Goal: Information Seeking & Learning: Learn about a topic

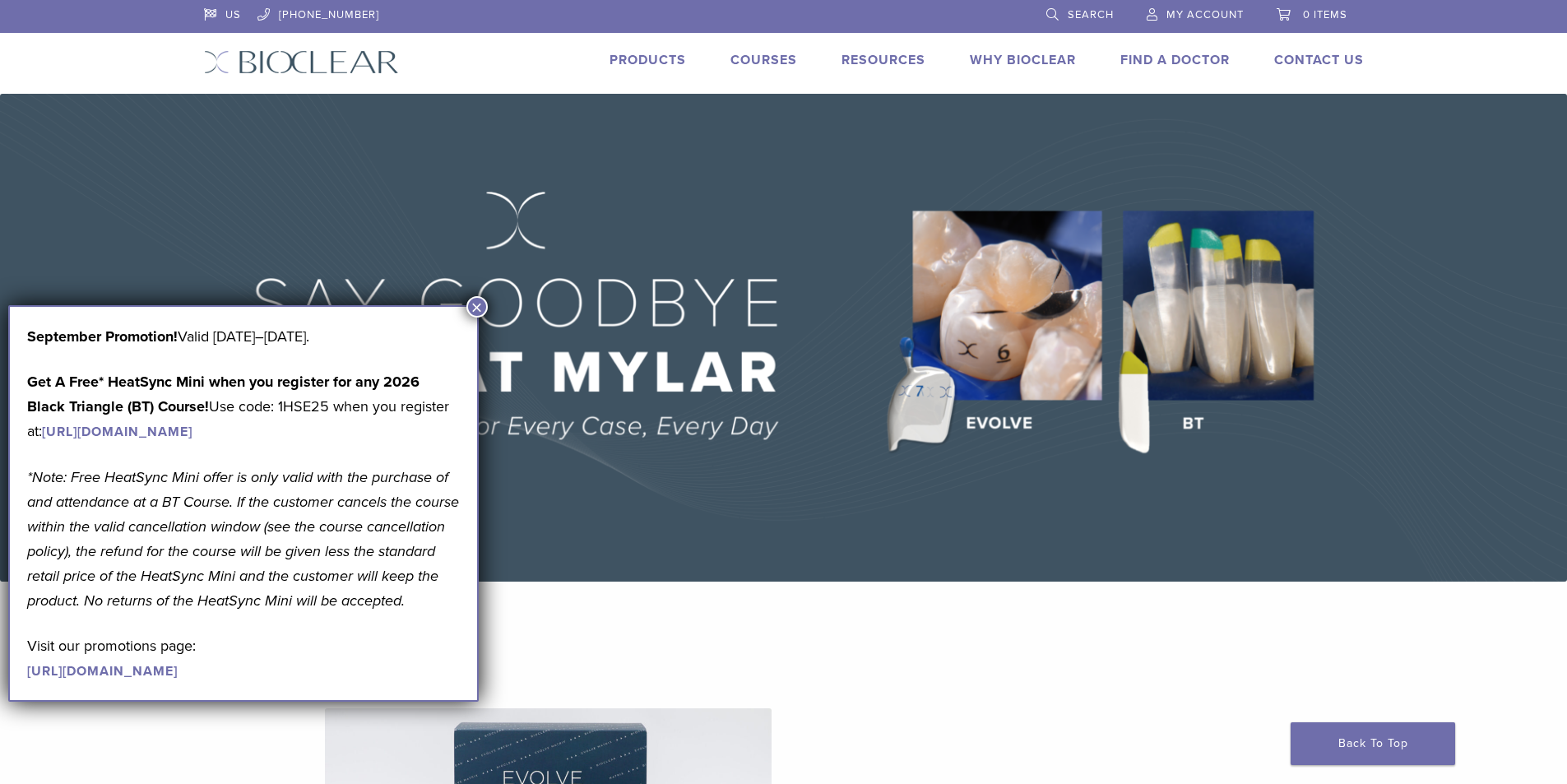
drag, startPoint x: 0, startPoint y: 0, endPoint x: 774, endPoint y: 61, distance: 776.4
click at [774, 61] on link "Courses" at bounding box center [764, 60] width 67 height 17
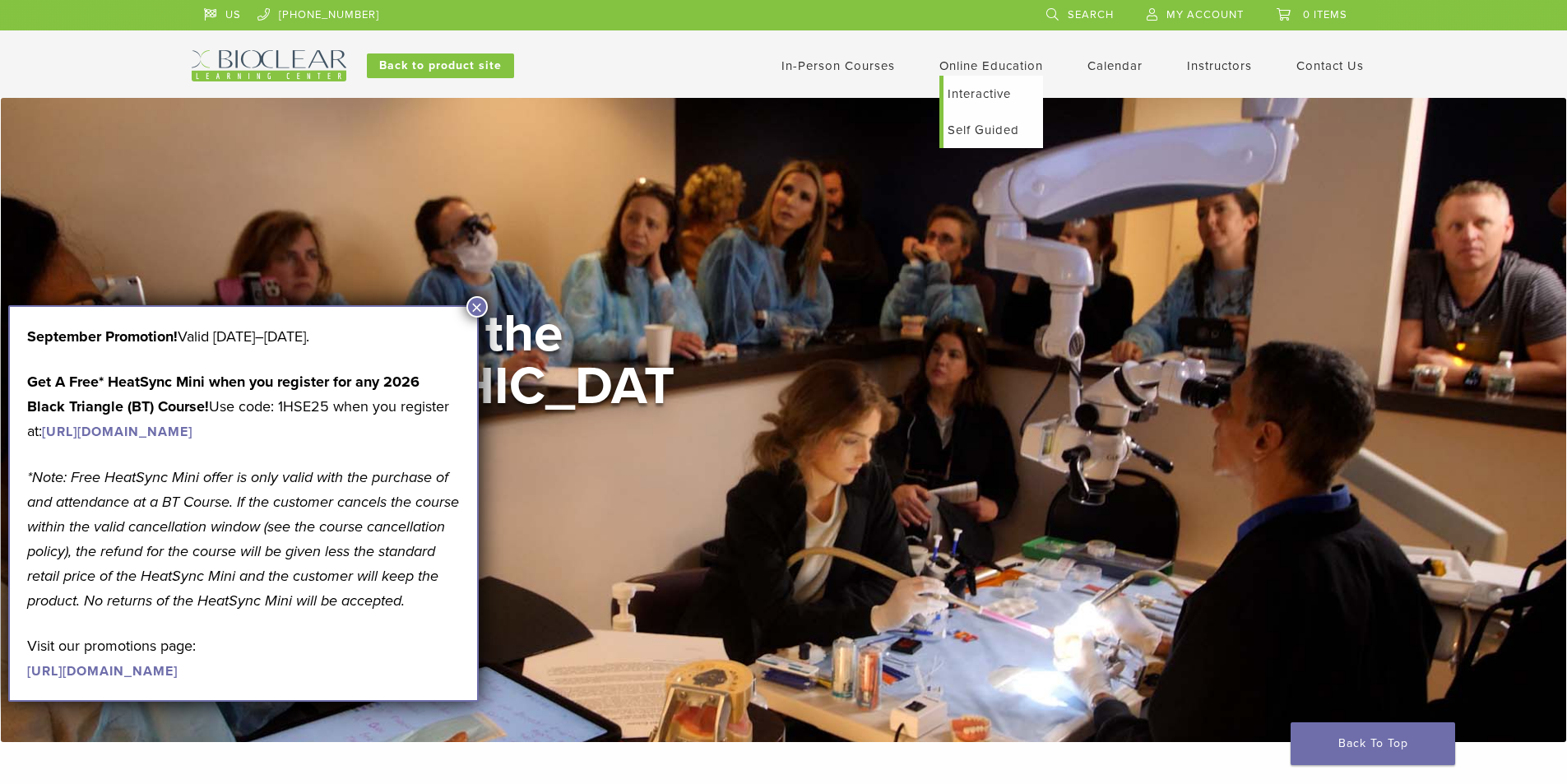
click at [994, 95] on link "Interactive" at bounding box center [993, 94] width 99 height 36
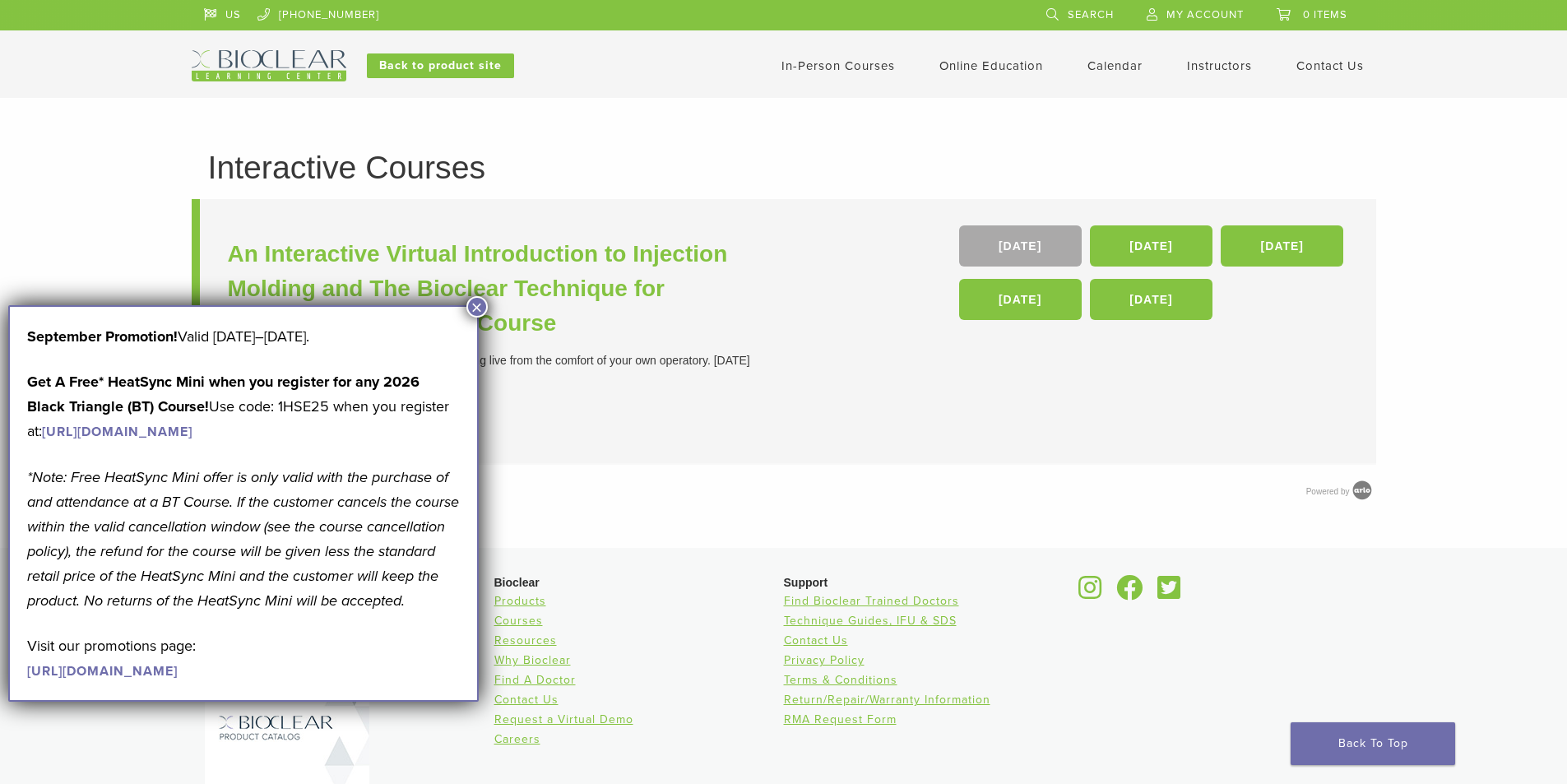
click at [477, 302] on button "×" at bounding box center [477, 306] width 21 height 21
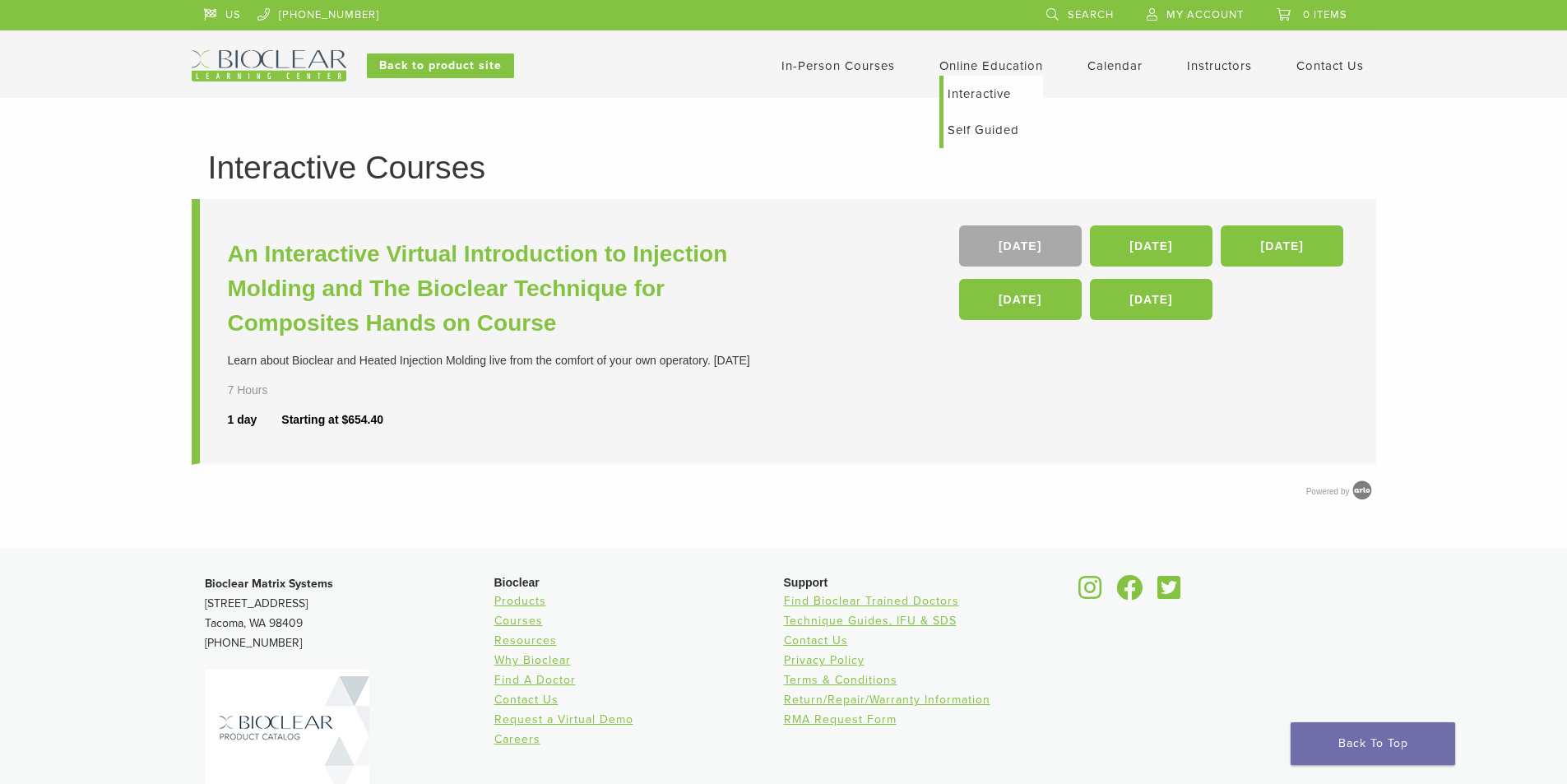
click at [988, 130] on link "Self Guided" at bounding box center [993, 130] width 99 height 36
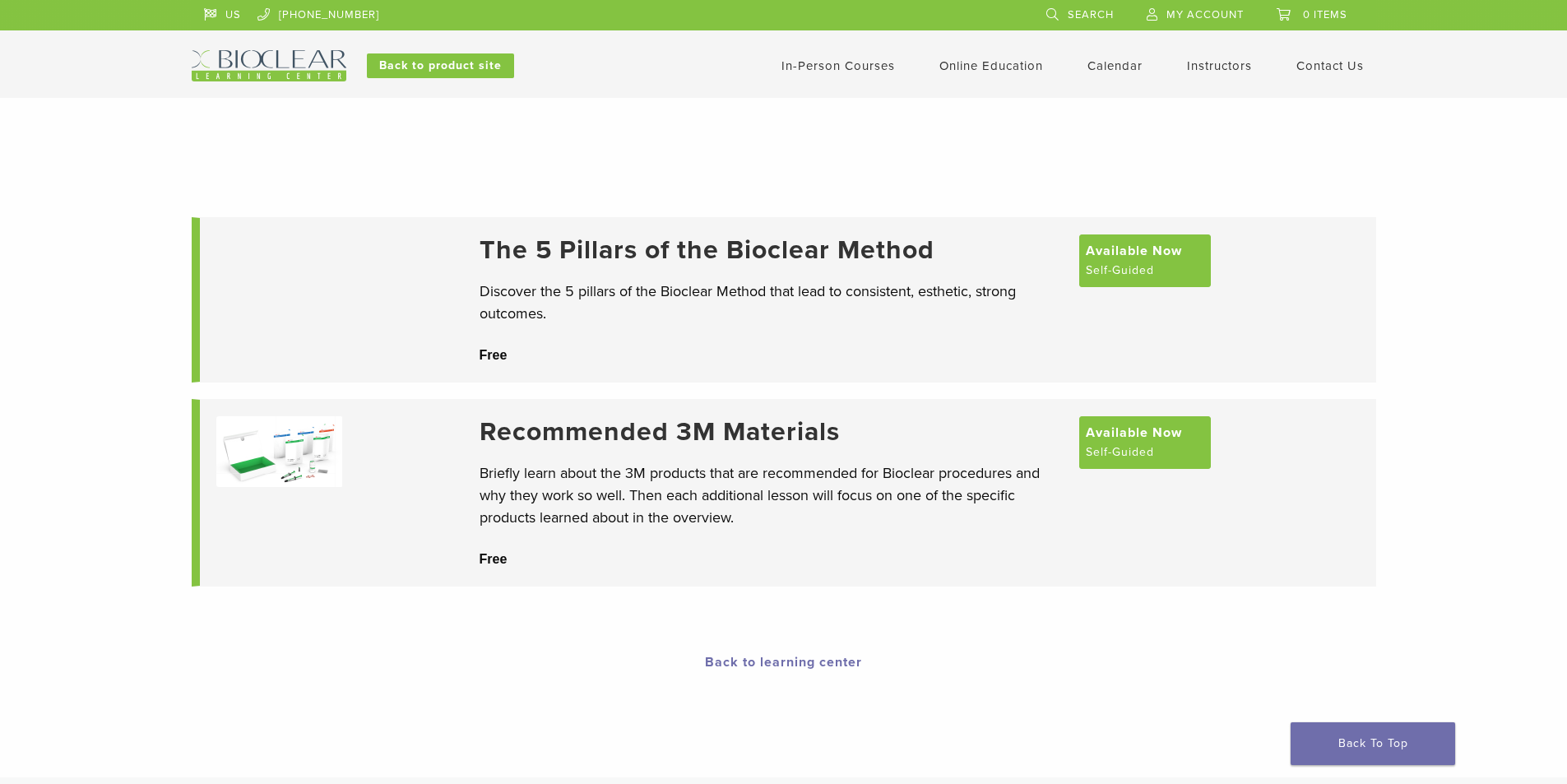
click at [853, 64] on link "In-Person Courses" at bounding box center [838, 66] width 113 height 15
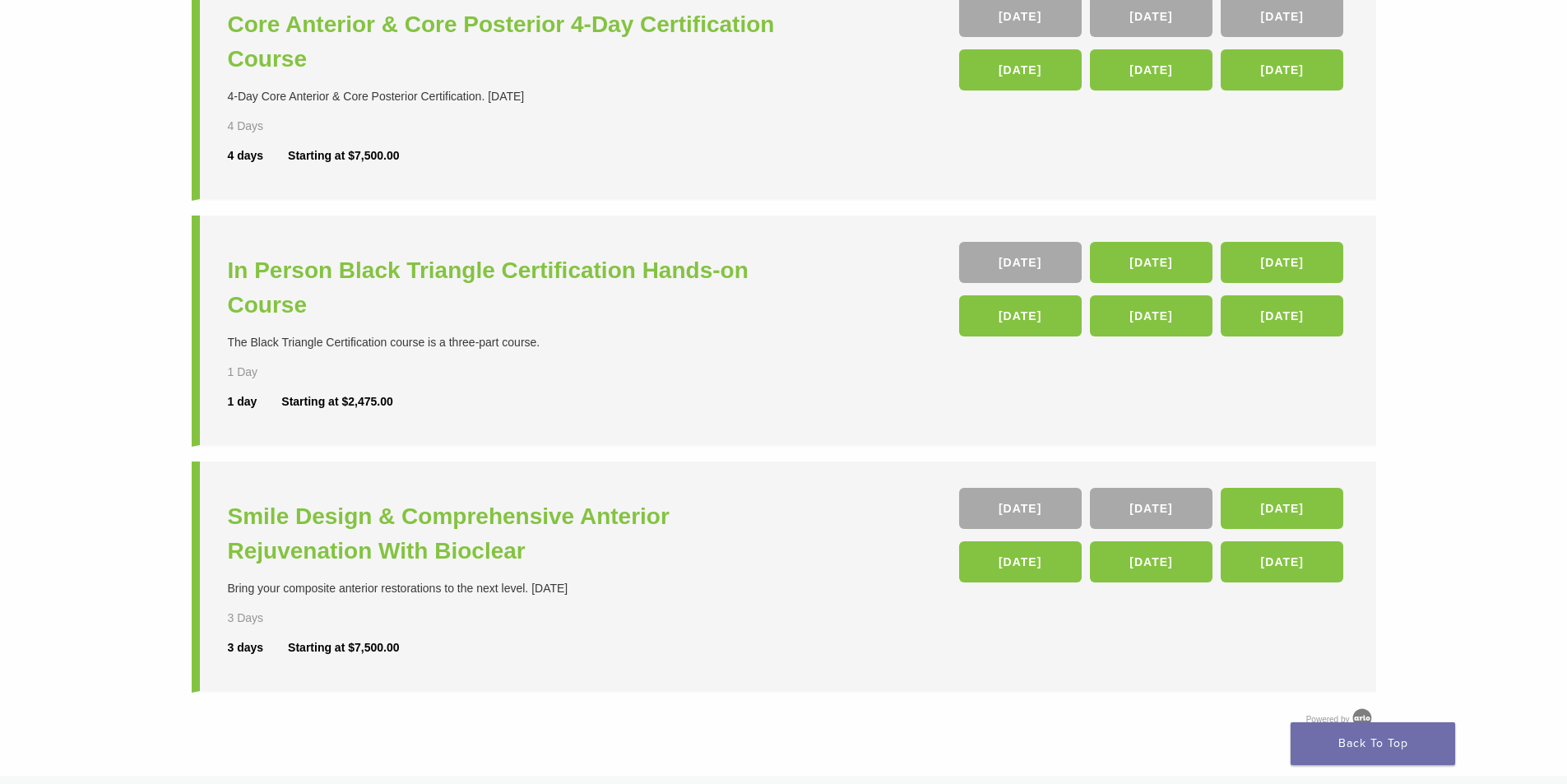
scroll to position [493, 0]
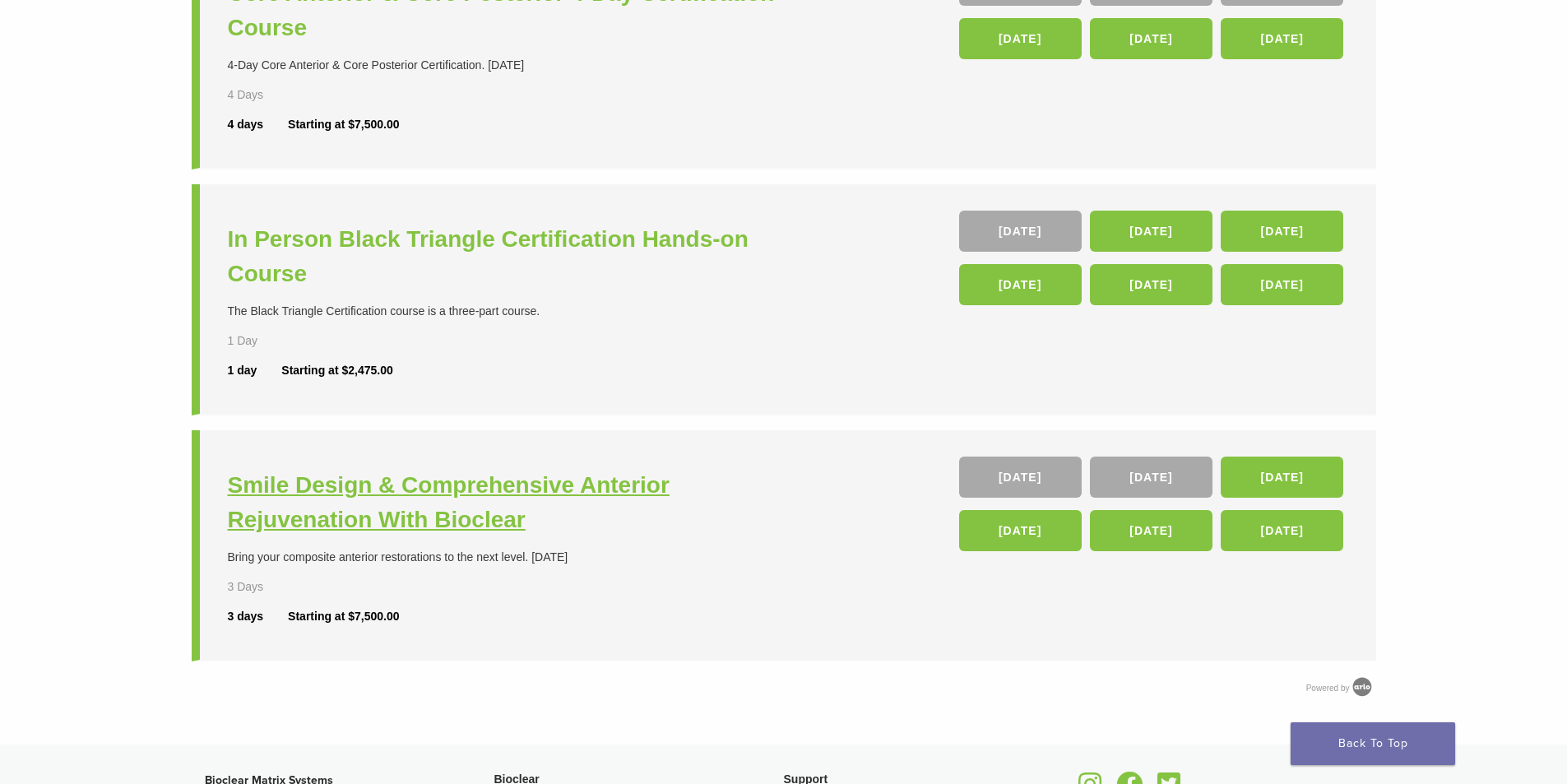
click at [545, 493] on h3 "Smile Design & Comprehensive Anterior Rejuvenation With Bioclear" at bounding box center [508, 502] width 560 height 69
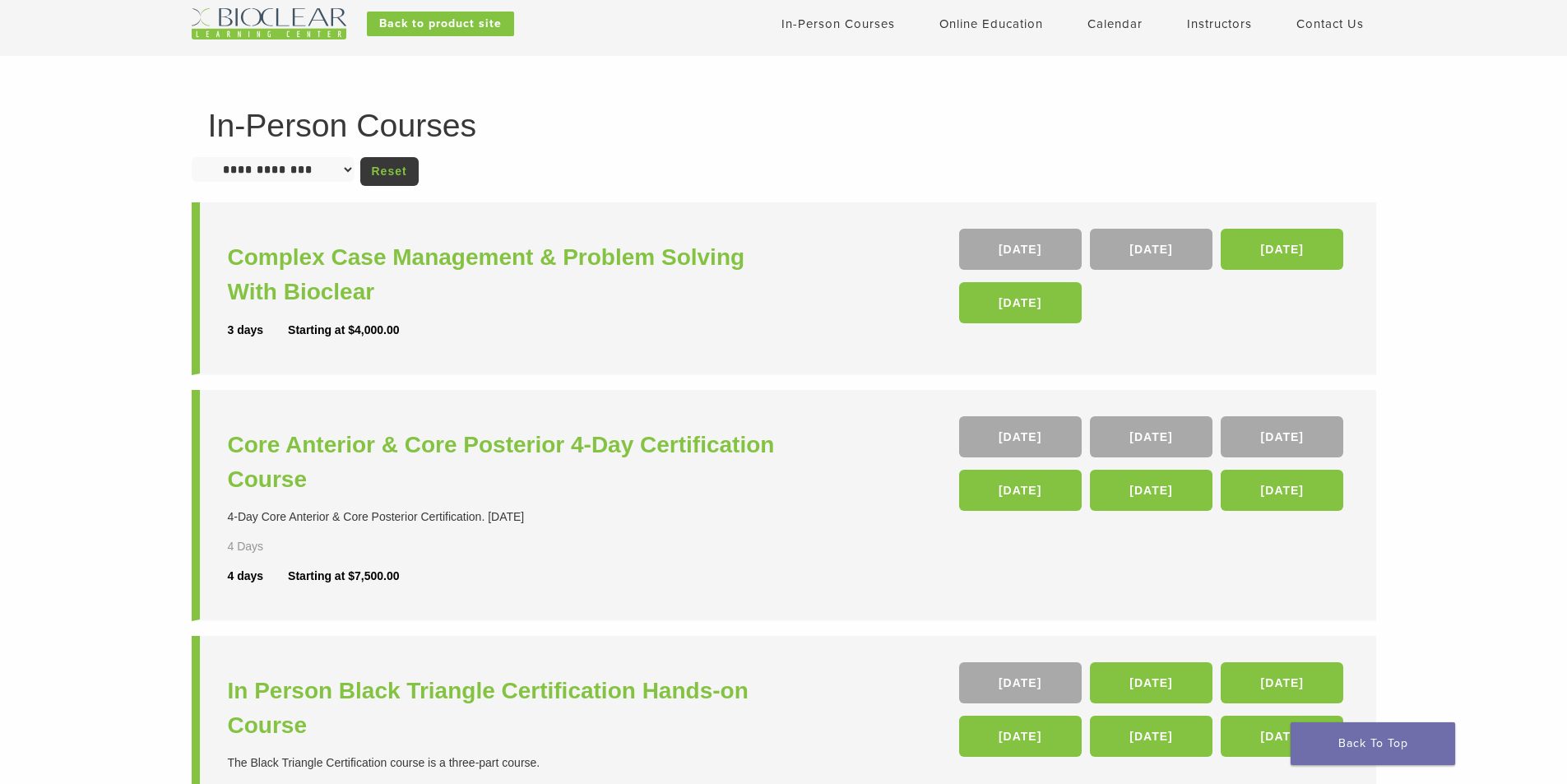
scroll to position [0, 0]
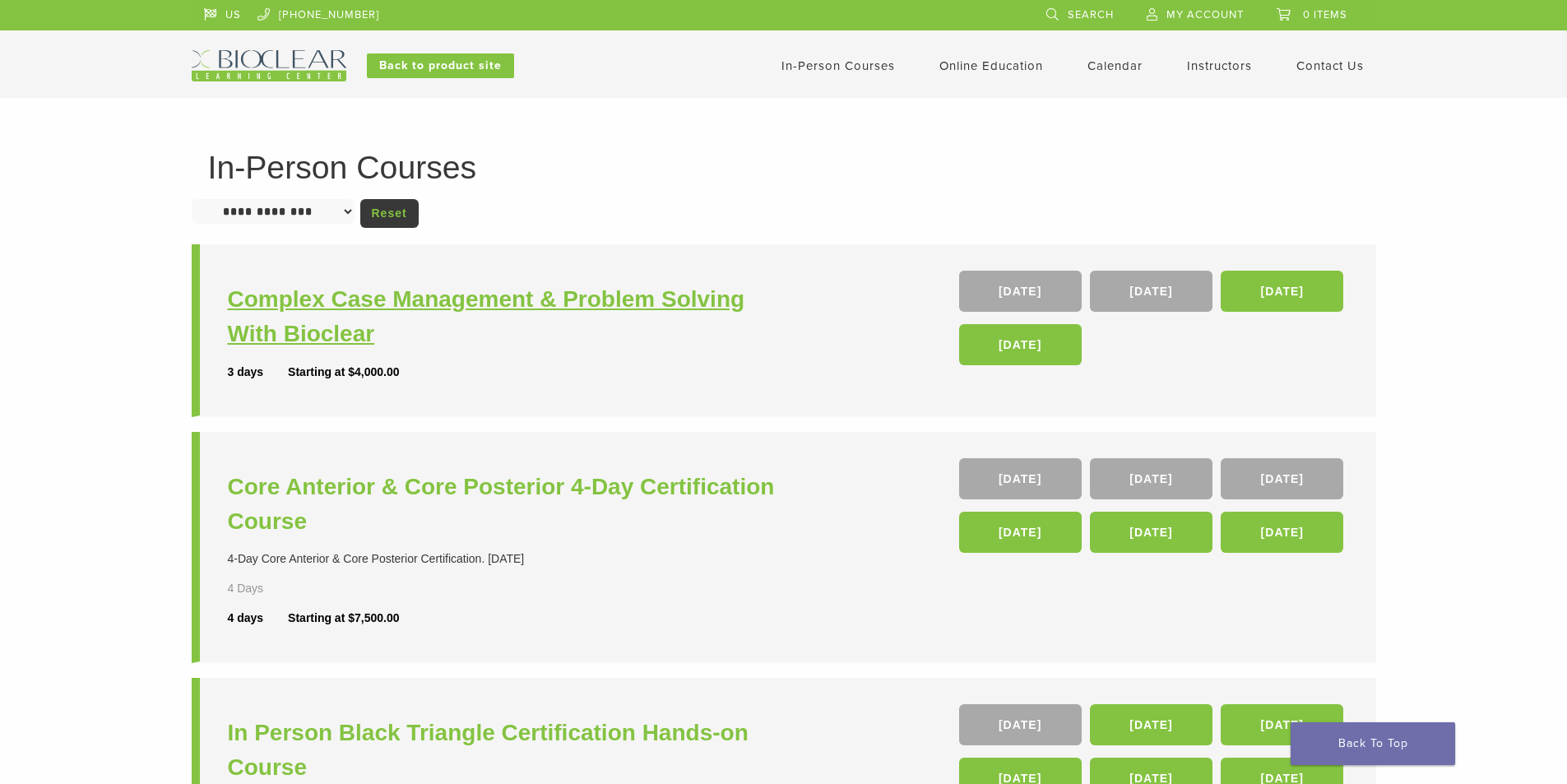
click at [450, 301] on h3 "Complex Case Management & Problem Solving With Bioclear" at bounding box center [508, 316] width 560 height 69
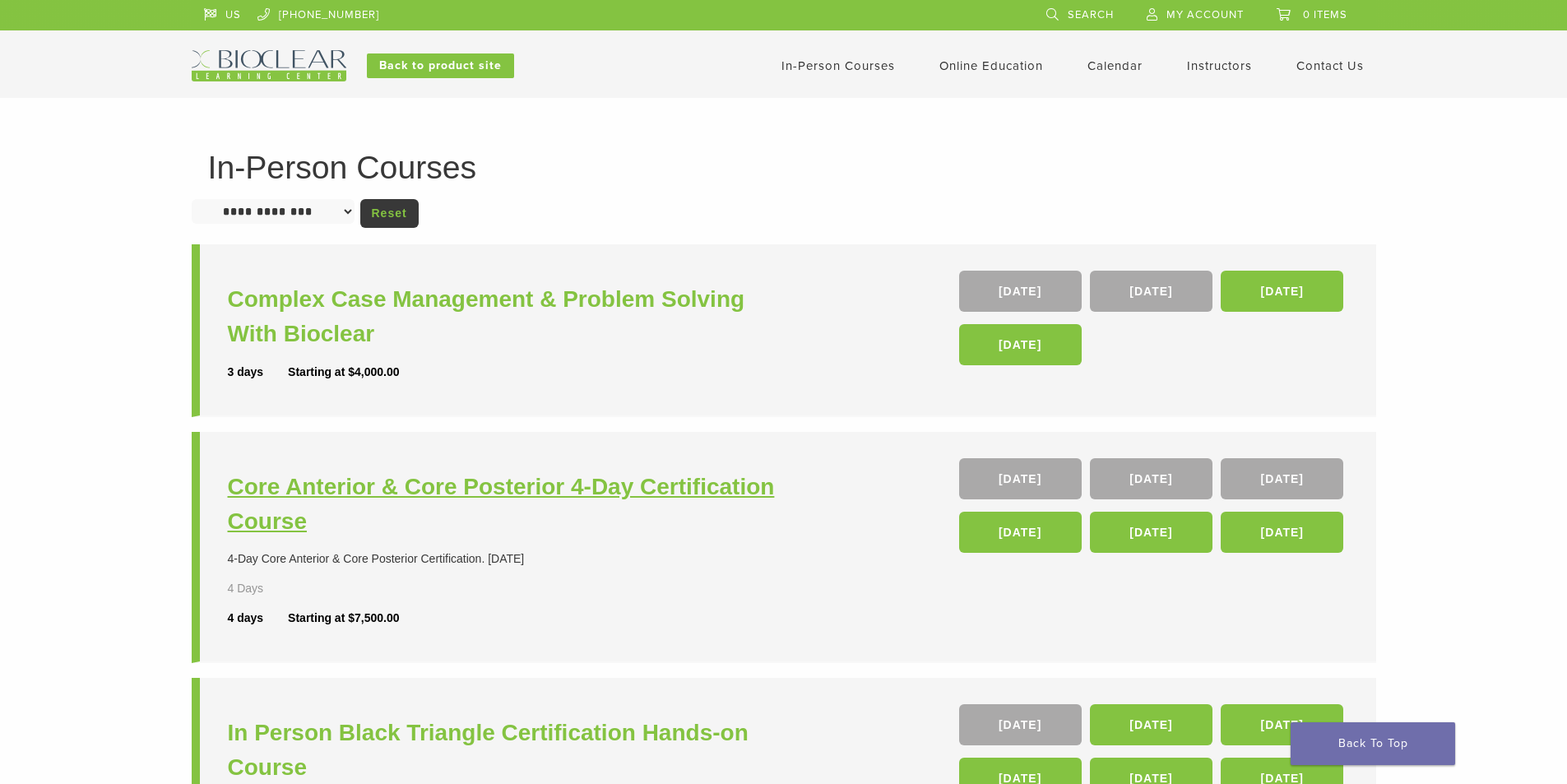
click at [545, 482] on h3 "Core Anterior & Core Posterior 4-Day Certification Course" at bounding box center [508, 504] width 560 height 69
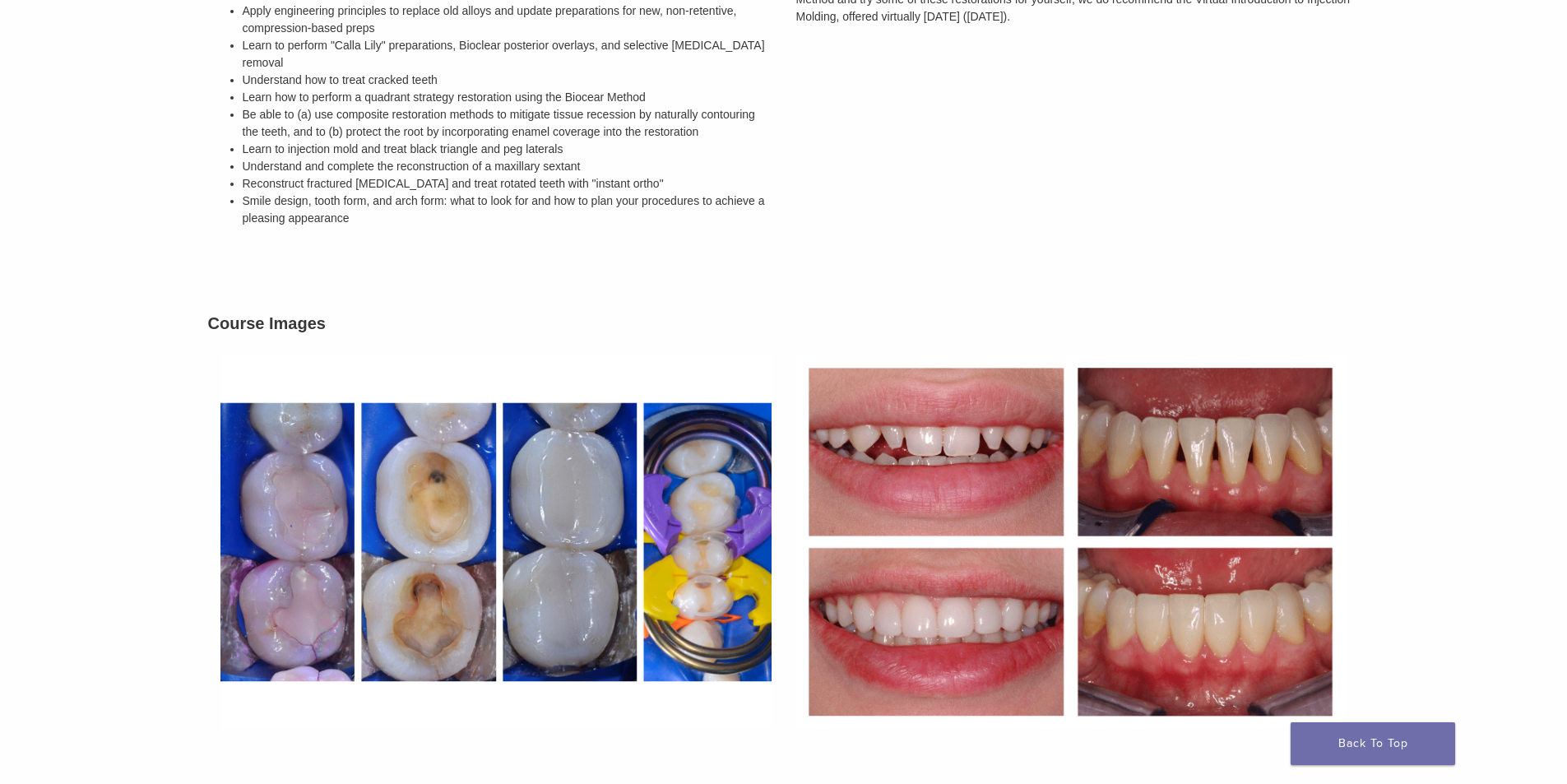
scroll to position [658, 0]
